Goal: Obtain resource: Download file/media

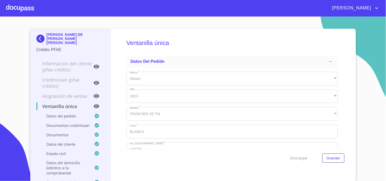
click at [25, 9] on div at bounding box center [20, 8] width 28 height 16
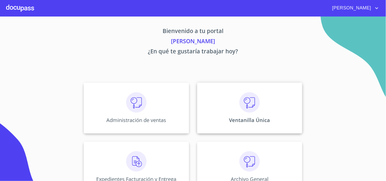
click at [235, 93] on div "Ventanilla Única" at bounding box center [249, 108] width 105 height 51
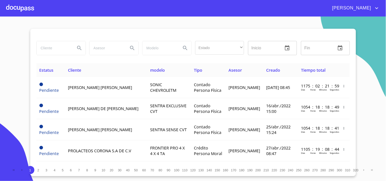
click at [49, 48] on input "search" at bounding box center [54, 48] width 35 height 14
type input "[PERSON_NAME]"
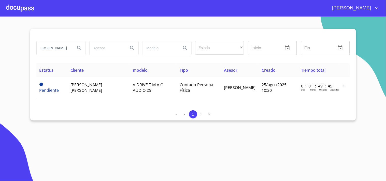
scroll to position [0, 0]
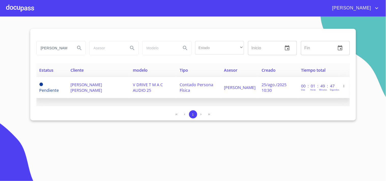
click at [108, 79] on td "[PERSON_NAME] [PERSON_NAME]" at bounding box center [98, 87] width 62 height 21
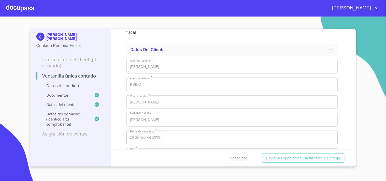
scroll to position [904, 0]
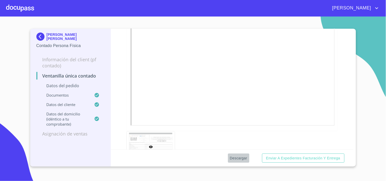
click at [245, 155] on span "Descargar" at bounding box center [238, 158] width 17 height 6
click at [19, 9] on div at bounding box center [20, 8] width 28 height 16
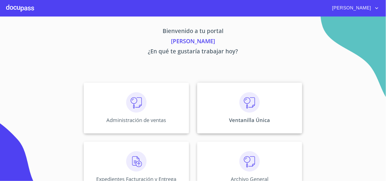
click at [232, 86] on div "Ventanilla Única" at bounding box center [249, 108] width 105 height 51
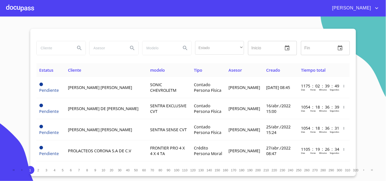
click at [59, 49] on input "search" at bounding box center [54, 48] width 35 height 14
type input "ASSETEL"
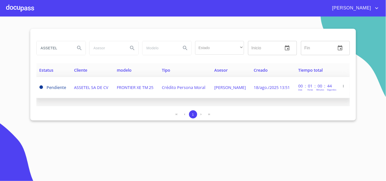
click at [114, 85] on td "FRONTIER XE TM 25" at bounding box center [136, 87] width 45 height 21
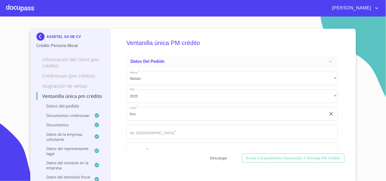
click at [225, 157] on span "Descargar" at bounding box center [218, 158] width 17 height 6
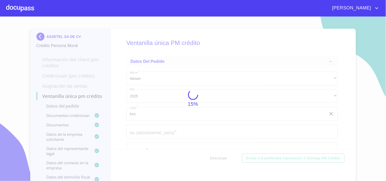
click at [15, 11] on div at bounding box center [20, 8] width 28 height 16
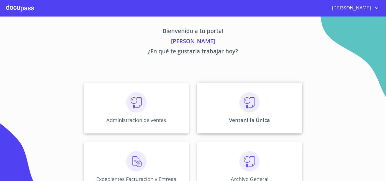
click at [283, 118] on div "Ventanilla Única" at bounding box center [249, 108] width 105 height 51
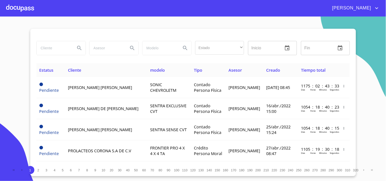
click at [64, 42] on input "search" at bounding box center [54, 48] width 35 height 14
type input "ASSETEL"
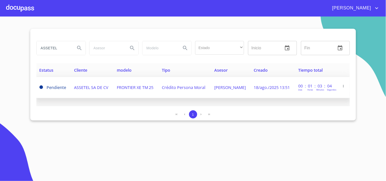
click at [180, 86] on span "Crédito Persona Moral" at bounding box center [183, 88] width 43 height 6
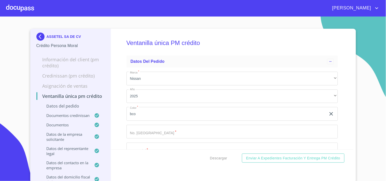
scroll to position [141, 0]
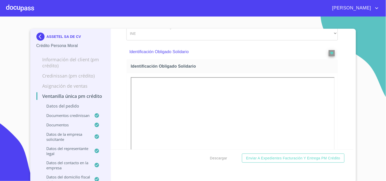
scroll to position [1978, 0]
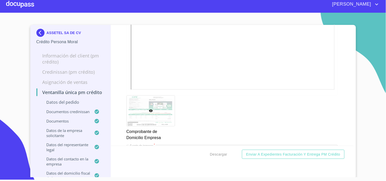
scroll to position [596, 0]
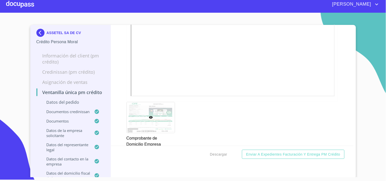
click at [20, 4] on div at bounding box center [20, 4] width 28 height 16
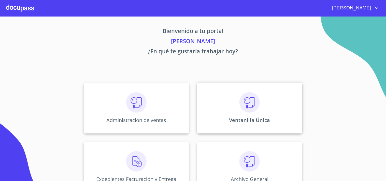
click at [237, 119] on p "Ventanilla Única" at bounding box center [249, 120] width 41 height 7
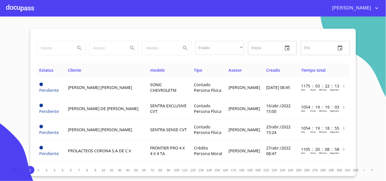
click at [54, 41] on div at bounding box center [60, 48] width 49 height 14
click at [54, 42] on input "search" at bounding box center [54, 48] width 35 height 14
type input "MARGARITA"
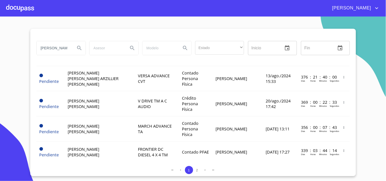
scroll to position [454, 0]
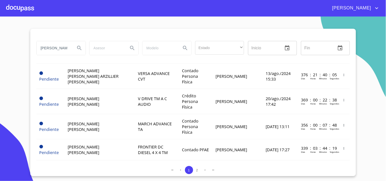
drag, startPoint x: 66, startPoint y: 49, endPoint x: 0, endPoint y: 75, distance: 70.4
click at [0, 75] on section "MARGARITA Estado ​ ​ Inicio ​ Fin ​ Estatus Cliente modelo Tipo Asesor Creado T…" at bounding box center [193, 99] width 386 height 165
type input "ROJAS LIBERTO"
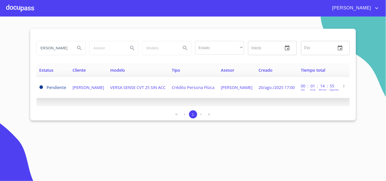
scroll to position [0, 0]
click at [107, 82] on td "MARGARITA ROJAS LIBERTO" at bounding box center [88, 87] width 38 height 21
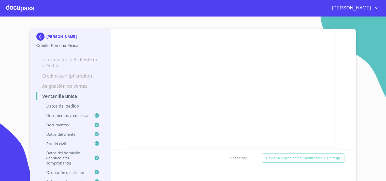
scroll to position [1616, 0]
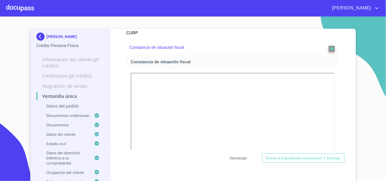
click at [239, 159] on span "Descargar" at bounding box center [238, 158] width 17 height 6
click at [21, 1] on div at bounding box center [20, 8] width 28 height 16
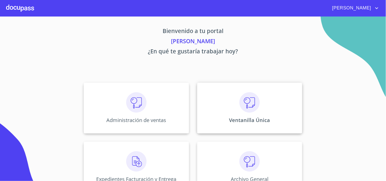
click at [271, 116] on div "Ventanilla Única" at bounding box center [249, 108] width 105 height 51
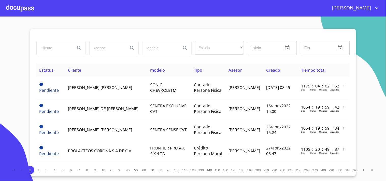
click at [50, 49] on input "search" at bounding box center [54, 48] width 35 height 14
type input "ALUTRACTOS"
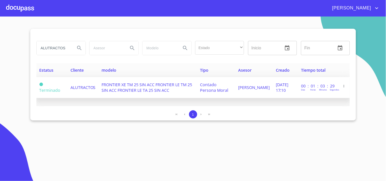
click at [200, 90] on span "Contado Persona Moral" at bounding box center [214, 87] width 28 height 11
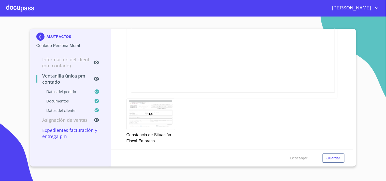
scroll to position [714, 0]
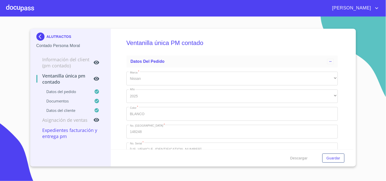
scroll to position [714, 0]
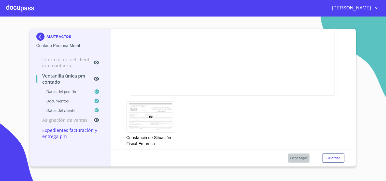
click at [298, 161] on span "Descargar" at bounding box center [298, 158] width 17 height 6
click at [32, 5] on div at bounding box center [20, 8] width 28 height 16
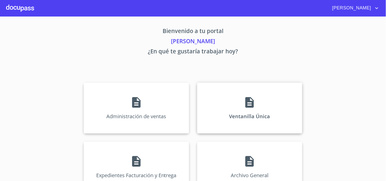
click at [211, 87] on div "Ventanilla Única" at bounding box center [249, 108] width 105 height 51
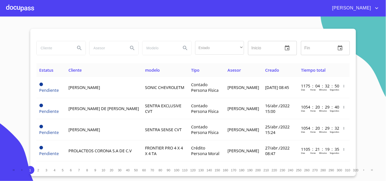
click at [65, 53] on input "search" at bounding box center [54, 48] width 35 height 14
type input "a"
type input "AMELIA"
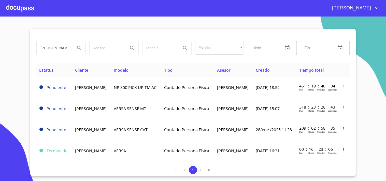
drag, startPoint x: 62, startPoint y: 42, endPoint x: 38, endPoint y: 57, distance: 27.7
click at [38, 57] on div "AMELIA" at bounding box center [60, 48] width 53 height 18
type input "ANGULO FONSECA"
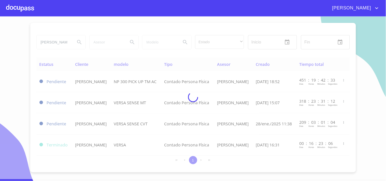
scroll to position [0, 0]
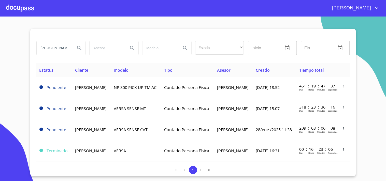
click at [16, 5] on div at bounding box center [20, 8] width 28 height 16
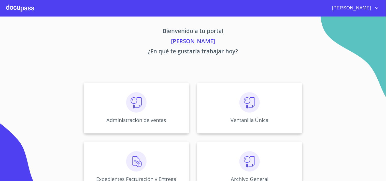
drag, startPoint x: 381, startPoint y: 89, endPoint x: 373, endPoint y: 120, distance: 32.5
click at [373, 120] on section "Bienvenido a tu portal Juana López ¿En qué te gustaría trabajar hoy? Administra…" at bounding box center [193, 99] width 386 height 165
